Goal: Task Accomplishment & Management: Manage account settings

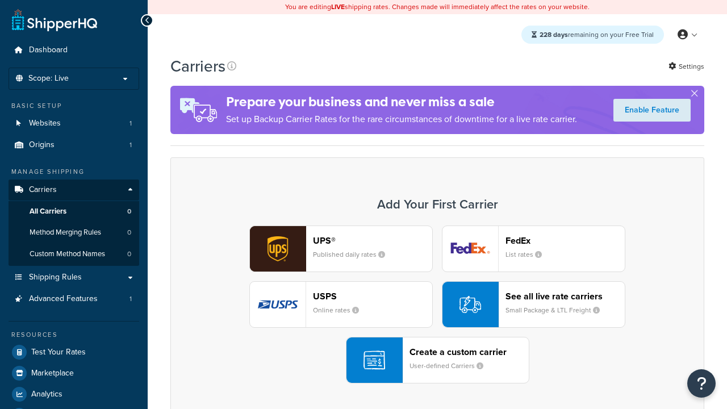
click at [437, 304] on div "UPS® Published daily rates FedEx List rates USPS Online rates See all live rate…" at bounding box center [437, 304] width 510 height 158
click at [565, 240] on header "FedEx" at bounding box center [564, 240] width 119 height 11
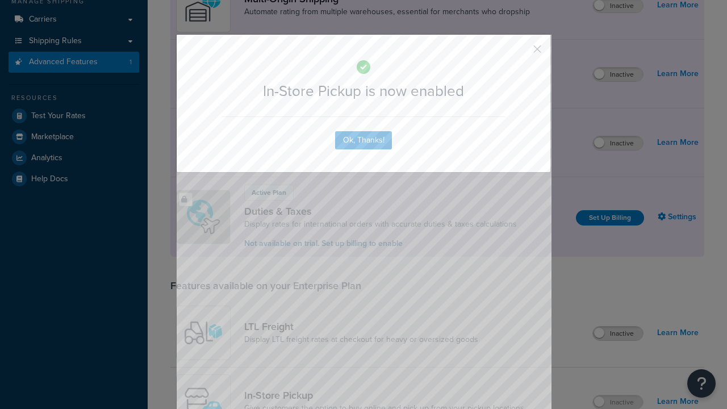
scroll to position [192, 0]
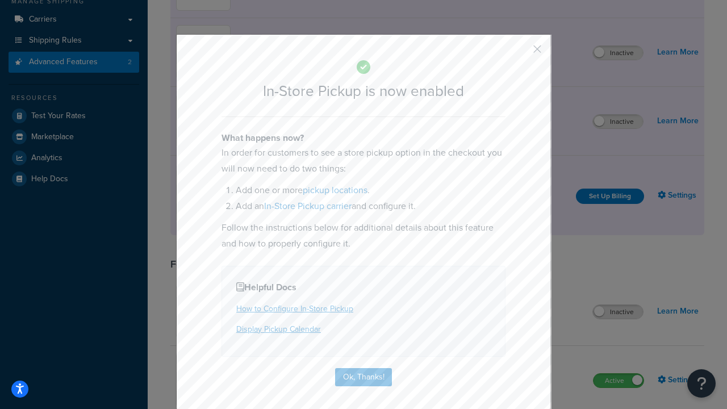
click at [520, 53] on button "button" at bounding box center [520, 53] width 3 height 3
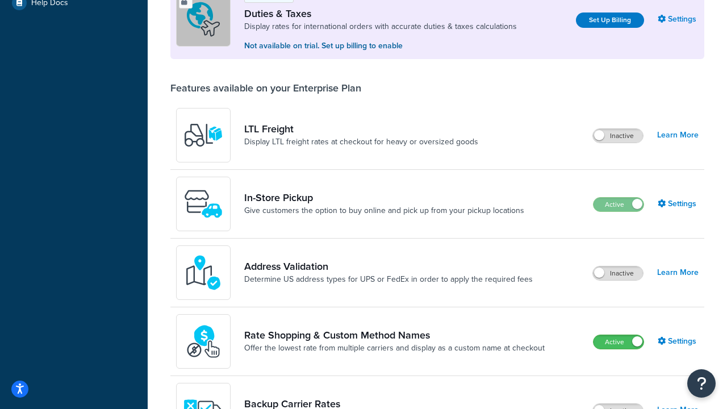
scroll to position [346, 0]
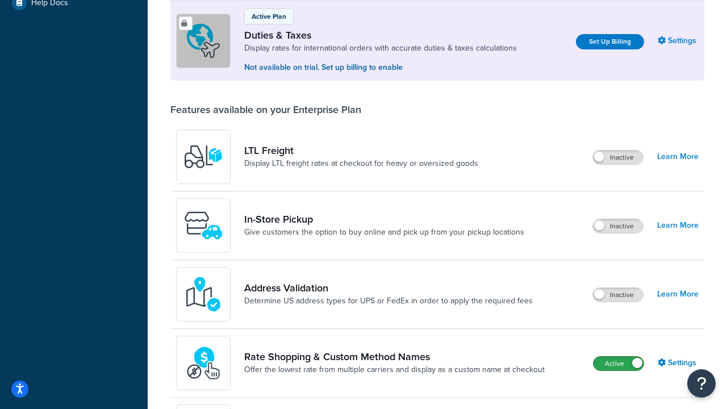
click at [618, 363] on label "Active" at bounding box center [618, 363] width 50 height 14
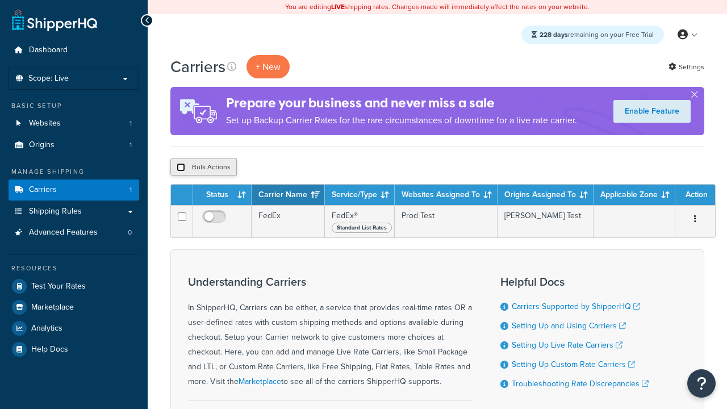
click at [181, 167] on input "checkbox" at bounding box center [181, 167] width 9 height 9
checkbox input "true"
click at [305, 167] on button "Delete" at bounding box center [302, 166] width 39 height 17
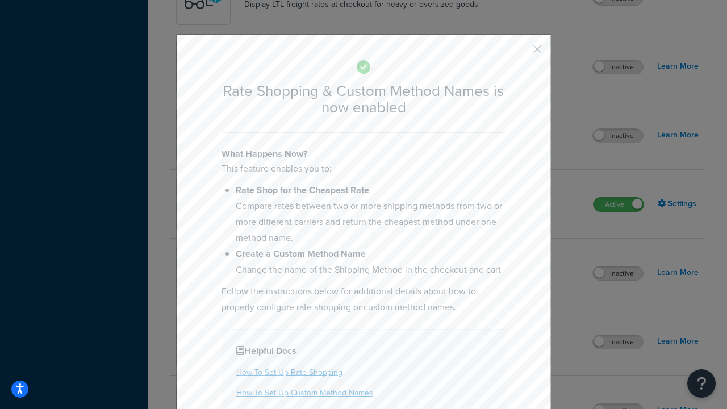
click at [520, 53] on button "button" at bounding box center [520, 53] width 3 height 3
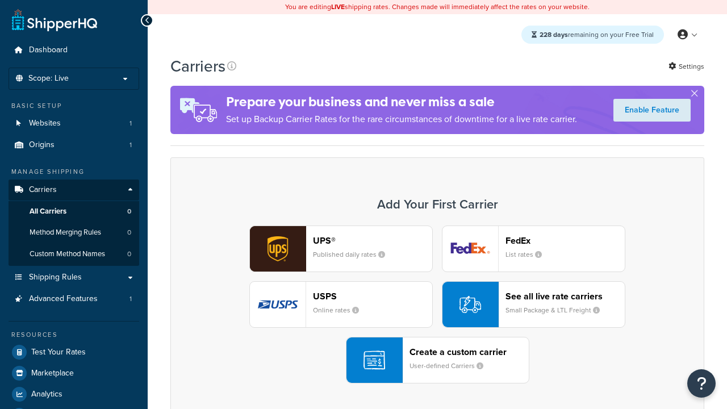
click at [437, 304] on div "UPS® Published daily rates FedEx List rates USPS Online rates See all live rate…" at bounding box center [437, 304] width 510 height 158
click at [533, 304] on div "See all live rate carriers Small Package & LTL Freight" at bounding box center [564, 304] width 119 height 27
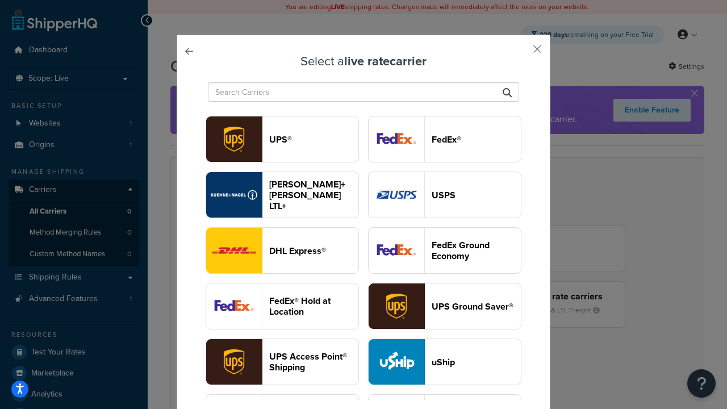
click at [444, 195] on header "USPS" at bounding box center [475, 195] width 89 height 11
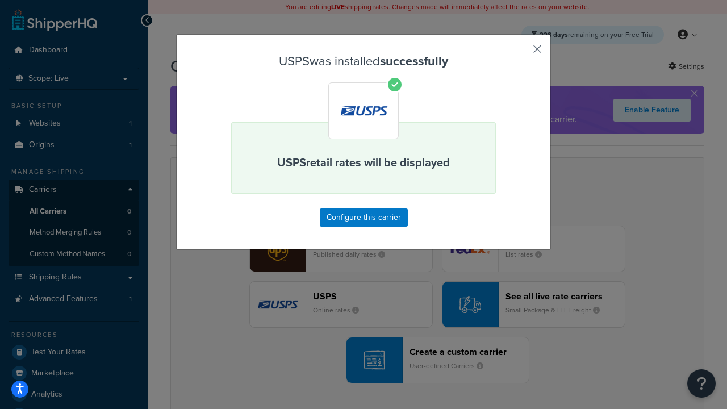
click at [520, 53] on button "button" at bounding box center [520, 53] width 3 height 3
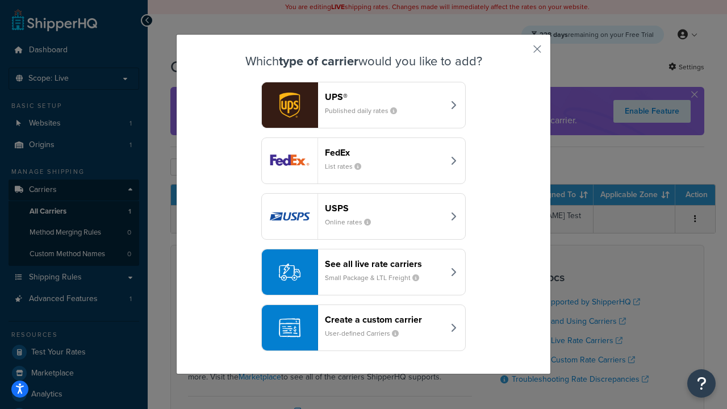
click at [363, 272] on div "See all live rate carriers Small Package & LTL Freight" at bounding box center [384, 271] width 119 height 27
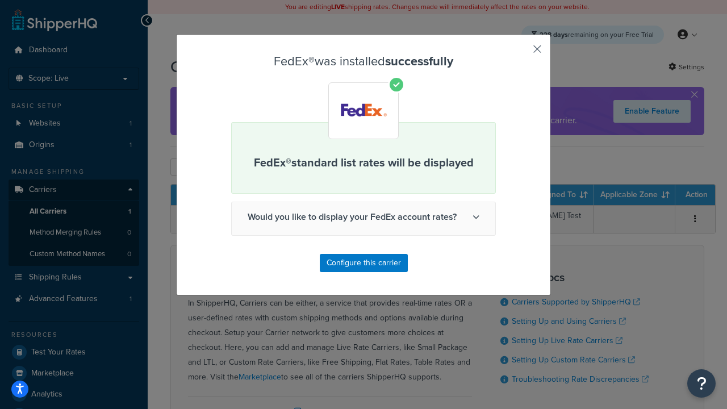
click at [520, 53] on button "button" at bounding box center [520, 53] width 3 height 3
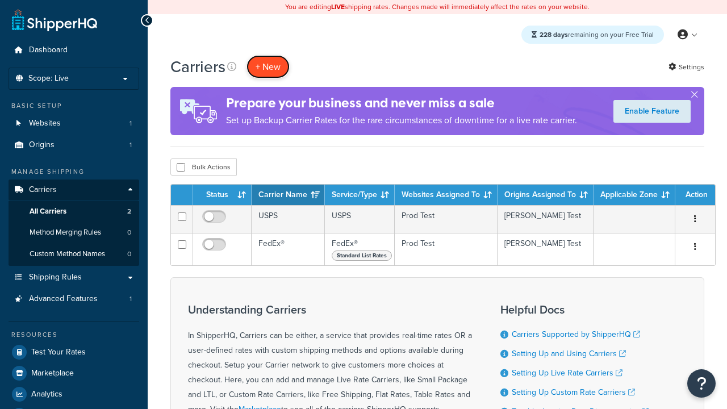
click at [268, 66] on button "+ New" at bounding box center [267, 66] width 43 height 23
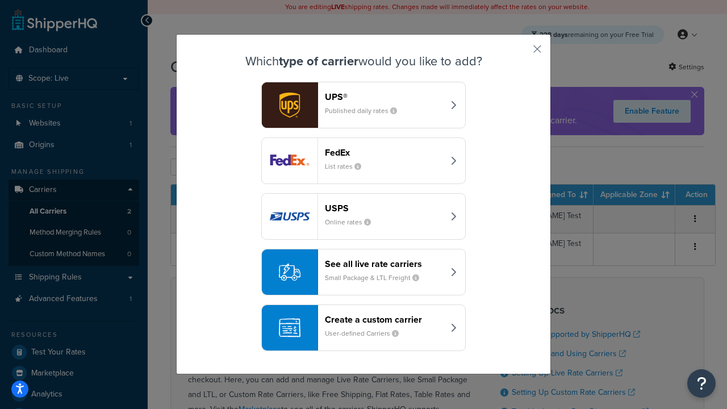
click at [363, 272] on div "See all live rate carriers Small Package & LTL Freight" at bounding box center [384, 271] width 119 height 27
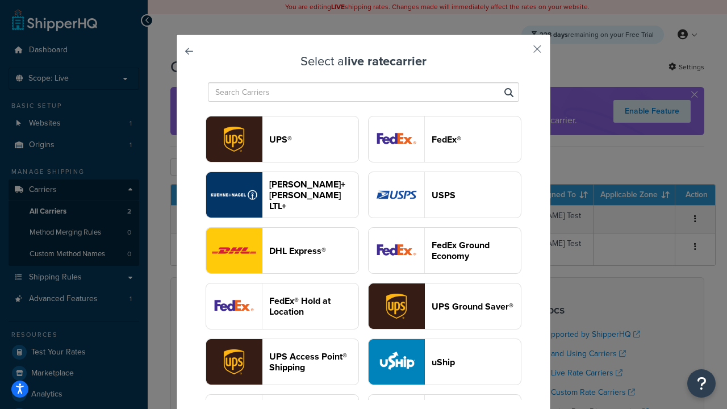
click at [313, 139] on header "UPS®" at bounding box center [313, 139] width 89 height 11
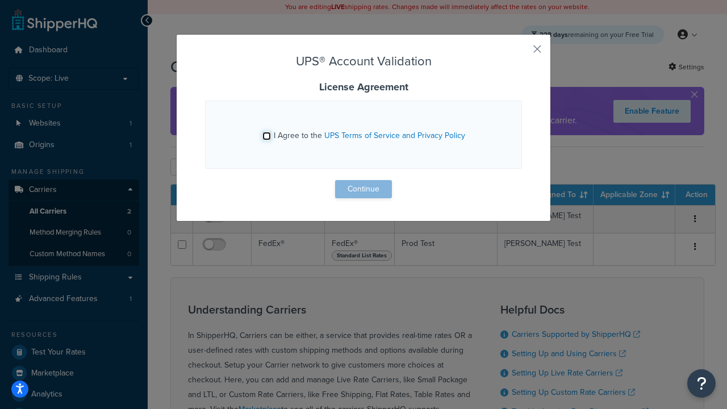
click at [266, 136] on input "I Agree to the UPS Terms of Service and Privacy Policy" at bounding box center [266, 136] width 9 height 9
checkbox input "true"
click at [363, 189] on button "Continue" at bounding box center [363, 189] width 57 height 18
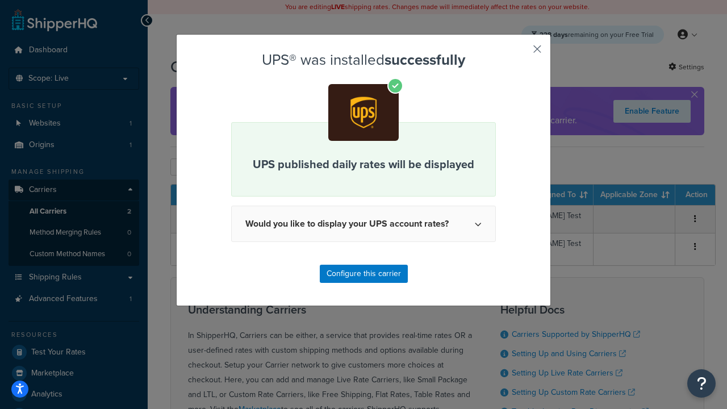
click at [520, 53] on button "button" at bounding box center [520, 53] width 3 height 3
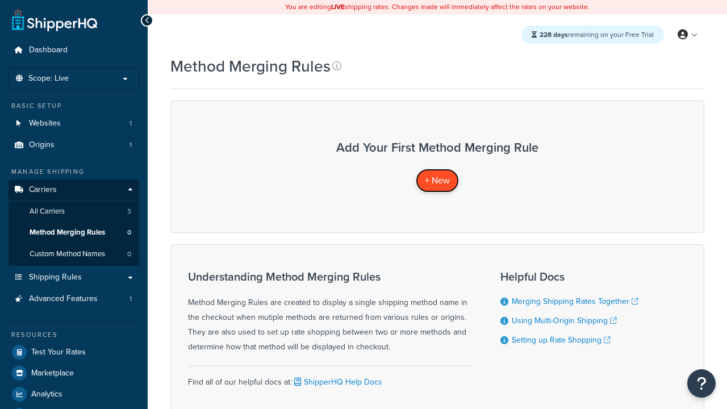
click at [437, 180] on span "+ New" at bounding box center [437, 180] width 25 height 13
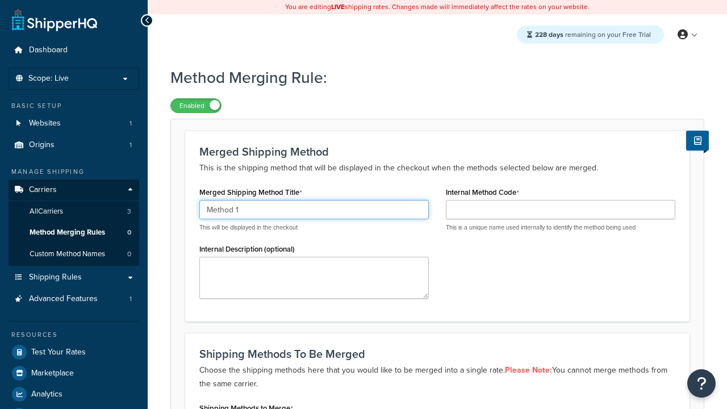
type input "Method 1"
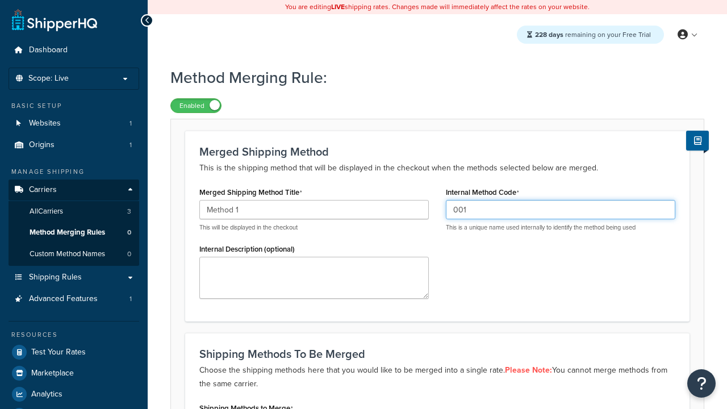
type input "001"
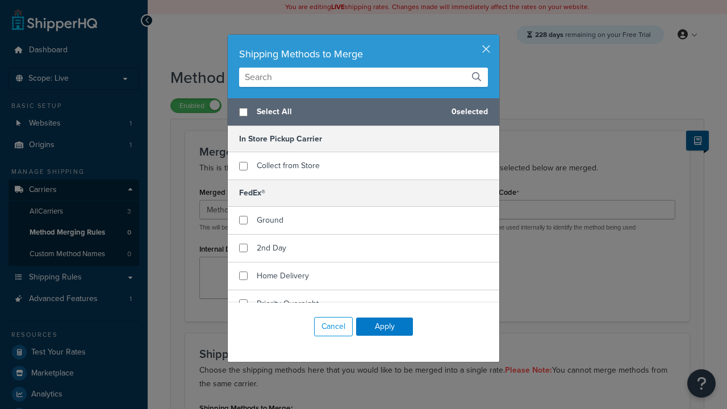
scroll to position [176, 0]
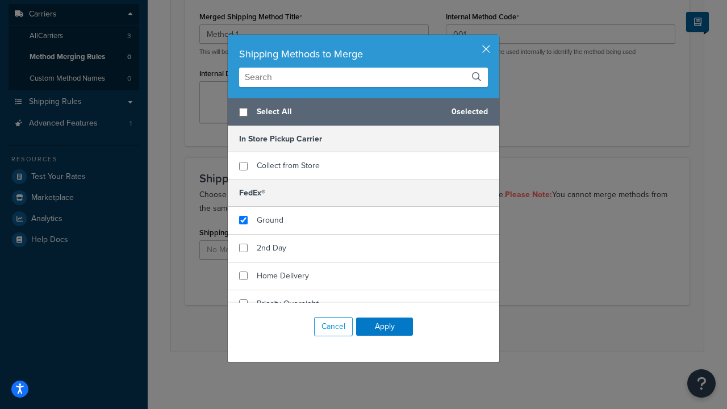
click at [270, 220] on span "Ground" at bounding box center [270, 220] width 27 height 12
checkbox input "true"
click at [384, 326] on button "Apply" at bounding box center [384, 326] width 57 height 18
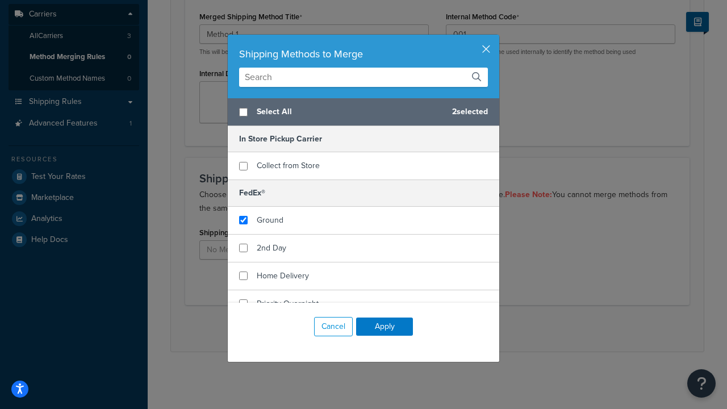
scroll to position [0, 0]
click at [430, 328] on button "Save" at bounding box center [431, 328] width 31 height 18
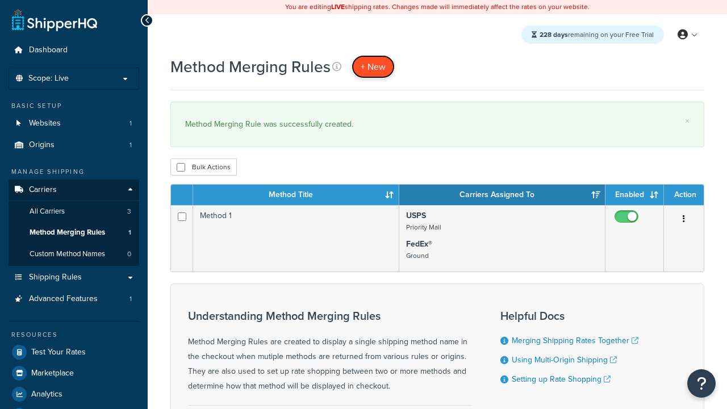
click at [373, 66] on span "+ New" at bounding box center [372, 66] width 25 height 13
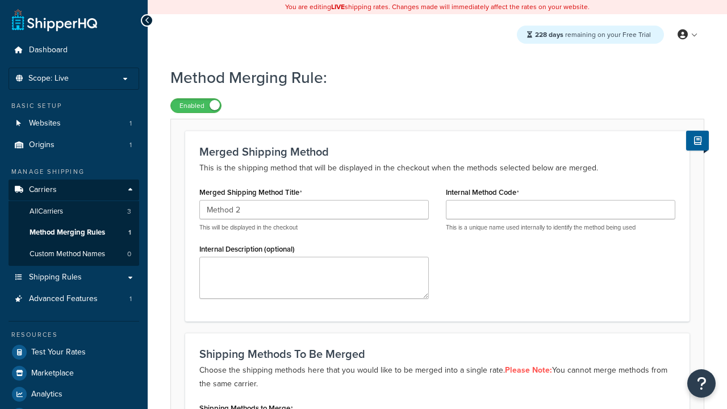
type input "Method 2"
type input "002"
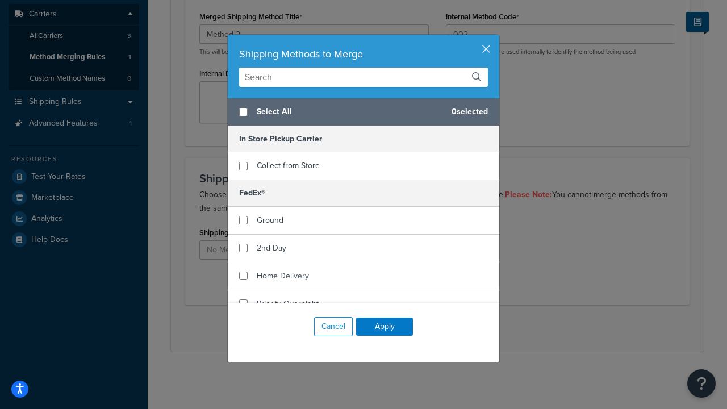
checkbox input "true"
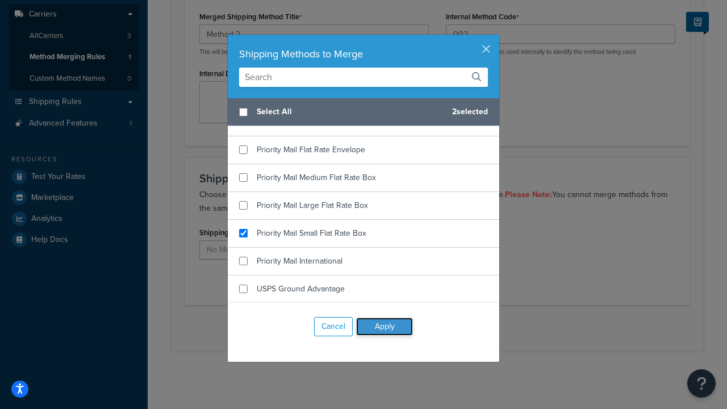
click at [384, 326] on button "Apply" at bounding box center [384, 326] width 57 height 18
click at [430, 328] on button "Save" at bounding box center [431, 328] width 31 height 18
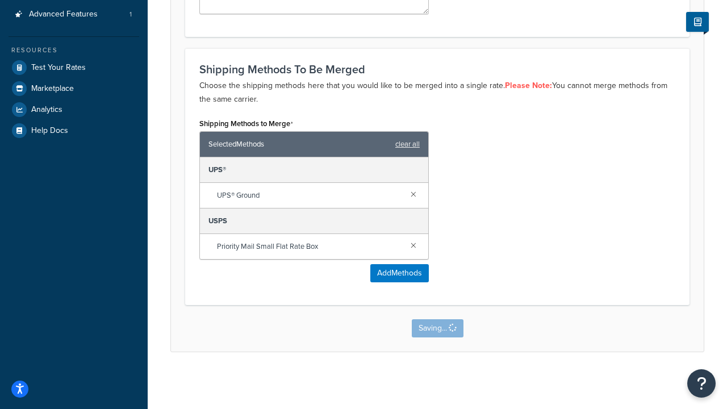
scroll to position [0, 0]
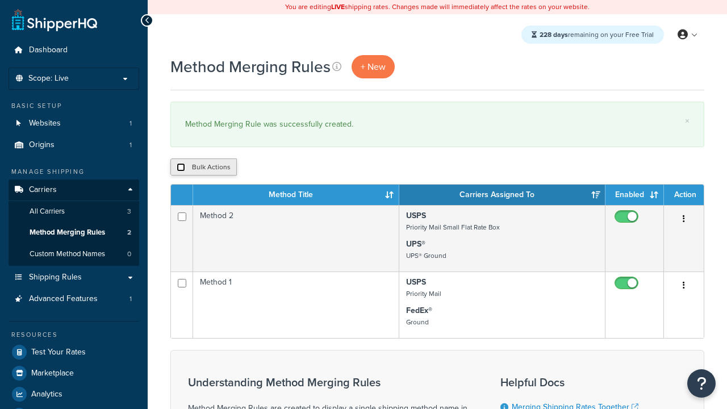
click at [181, 167] on input "checkbox" at bounding box center [181, 167] width 9 height 9
checkbox input "true"
click at [261, 167] on button "Duplicate" at bounding box center [260, 166] width 48 height 17
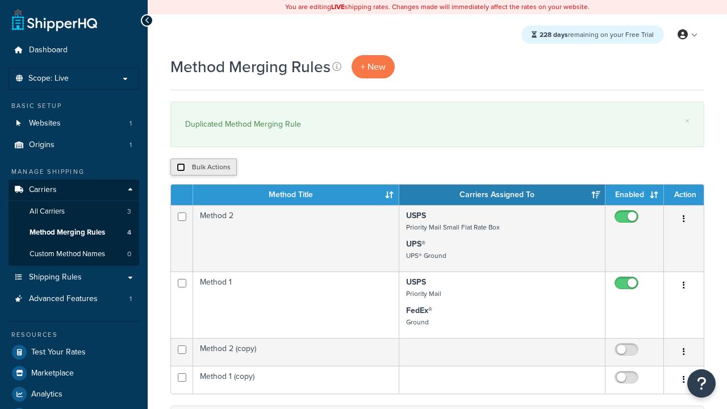
click at [181, 167] on input "checkbox" at bounding box center [181, 167] width 9 height 9
checkbox input "true"
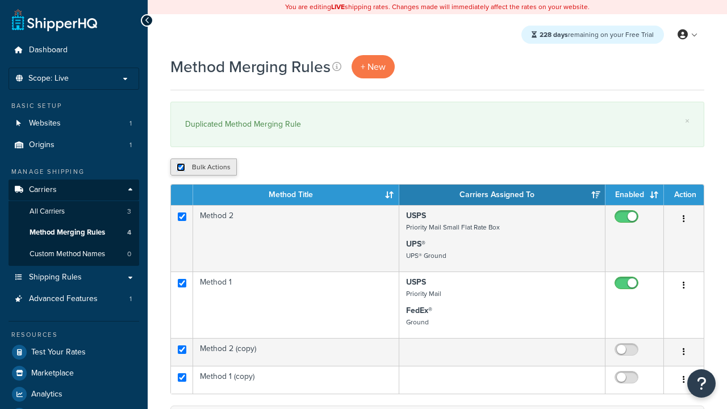
checkbox input "true"
click at [305, 167] on button "Delete" at bounding box center [302, 166] width 39 height 17
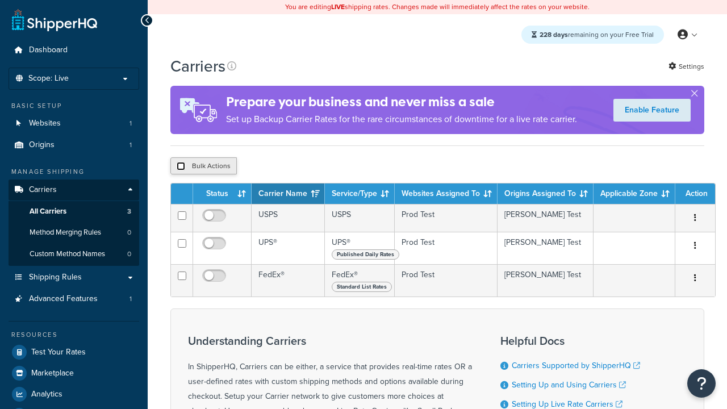
click at [181, 166] on input "checkbox" at bounding box center [181, 166] width 9 height 9
checkbox input "true"
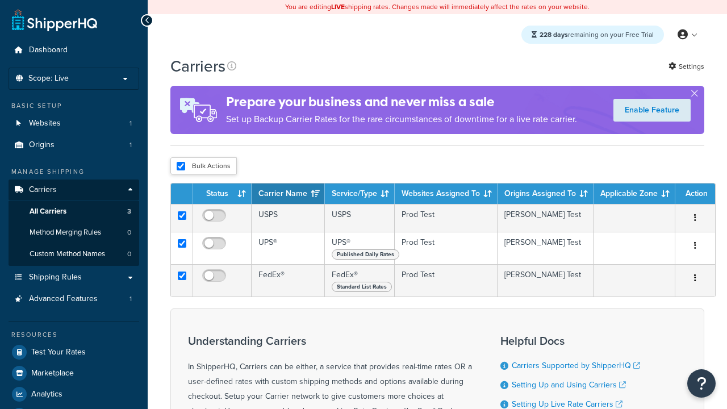
click at [0, 0] on button "Delete" at bounding box center [0, 0] width 0 height 0
